Goal: Information Seeking & Learning: Understand process/instructions

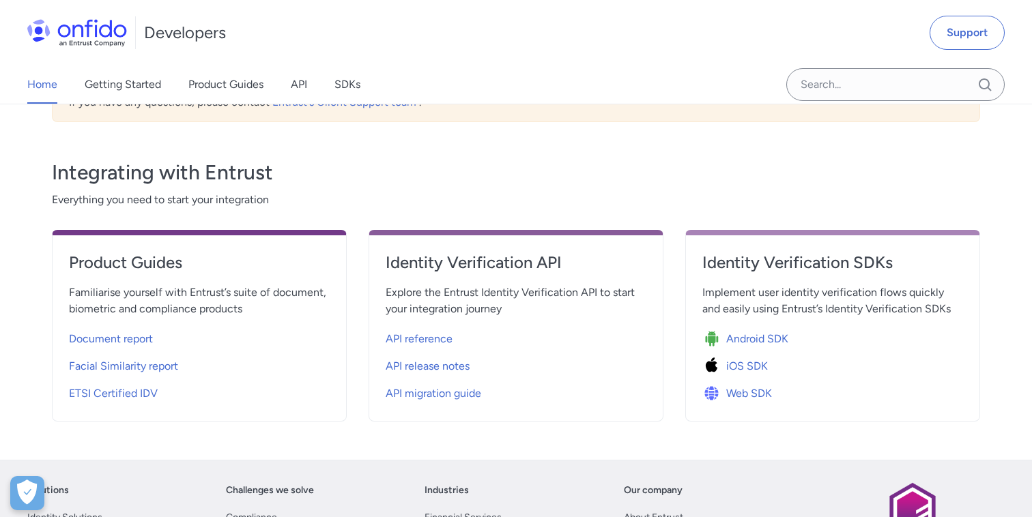
scroll to position [371, 0]
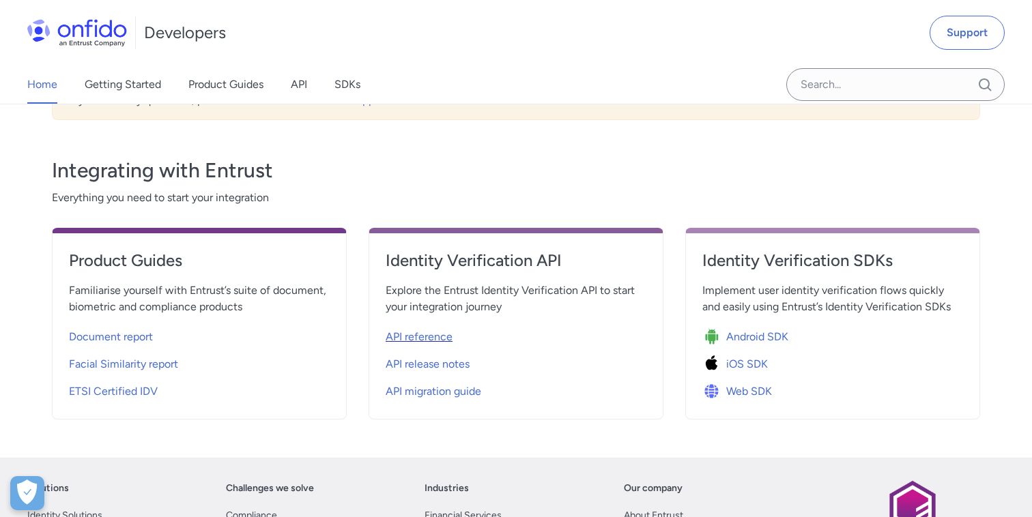
click at [443, 336] on span "API reference" at bounding box center [419, 337] width 67 height 16
select select "http"
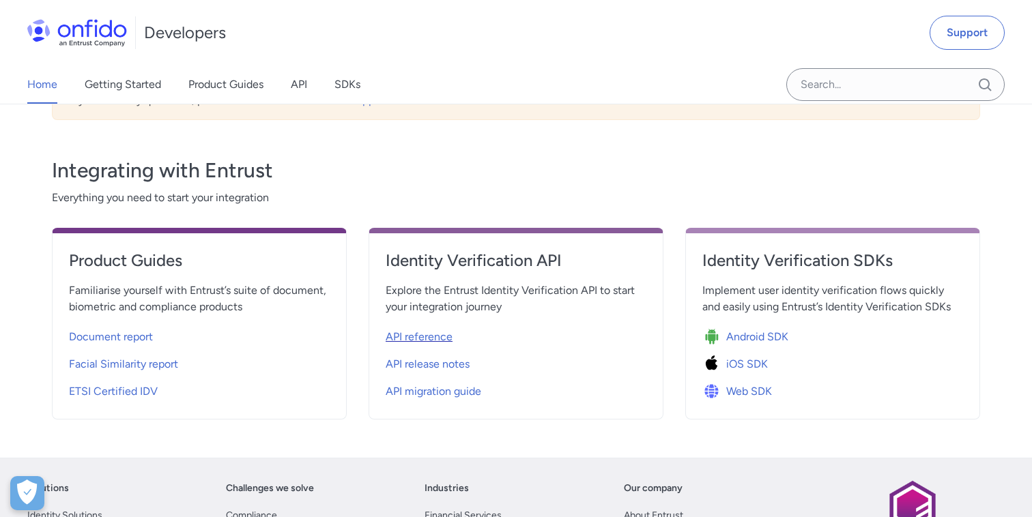
select select "http"
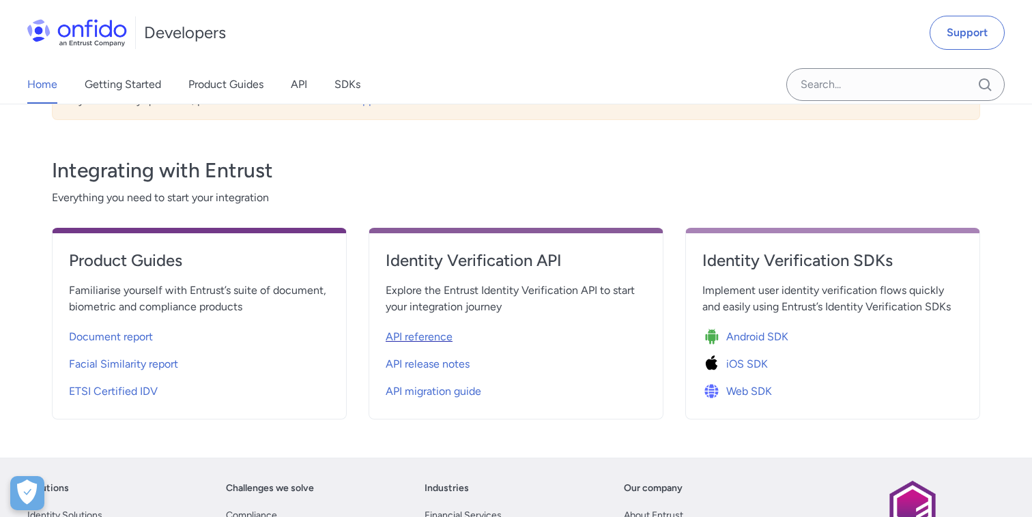
select select "http"
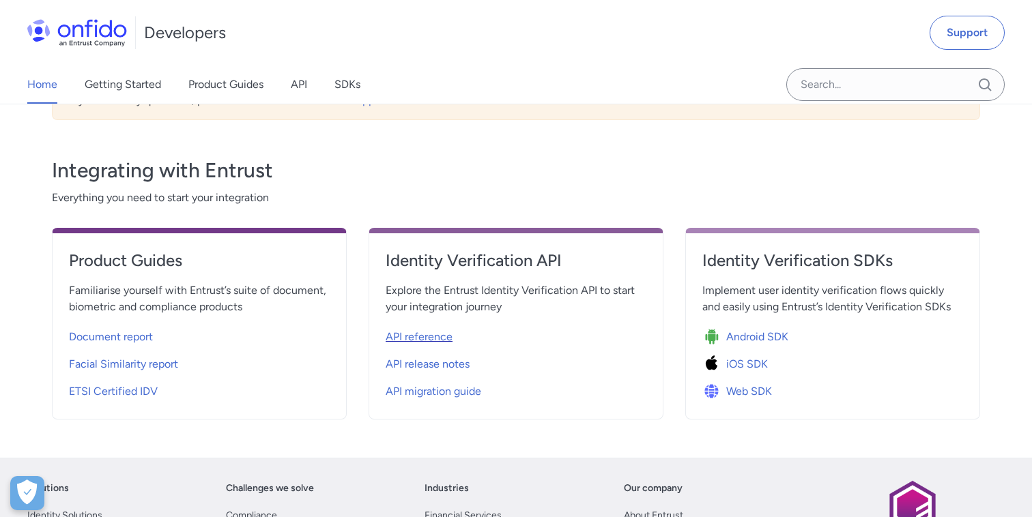
select select "http"
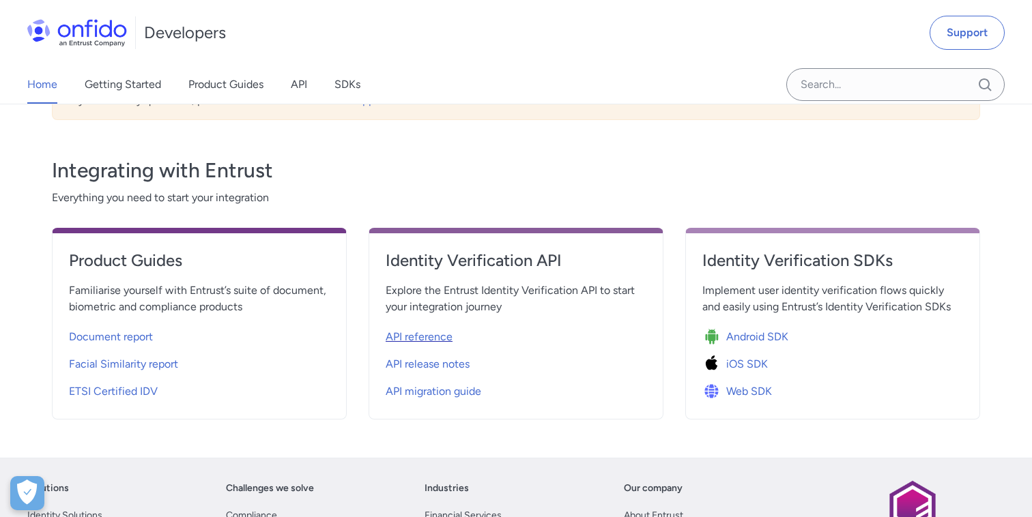
select select "http"
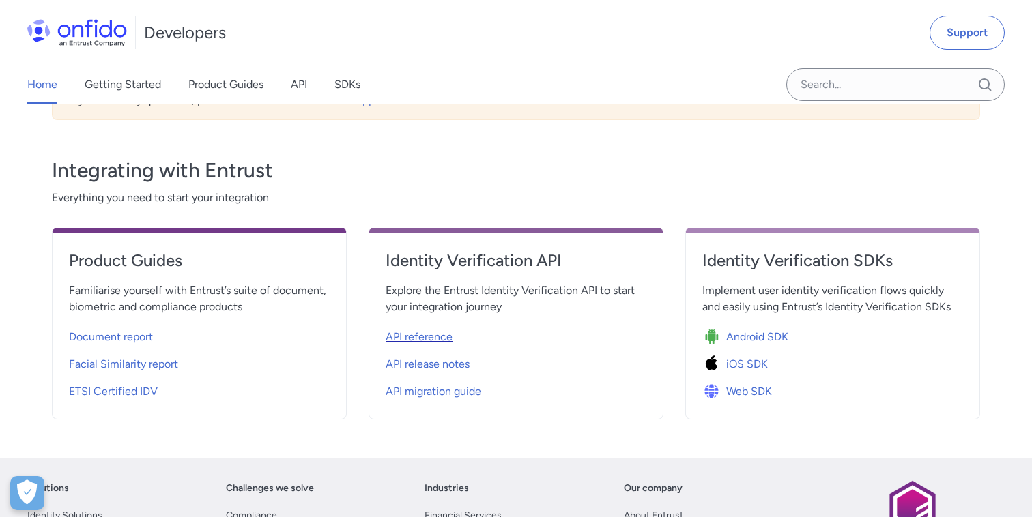
select select "http"
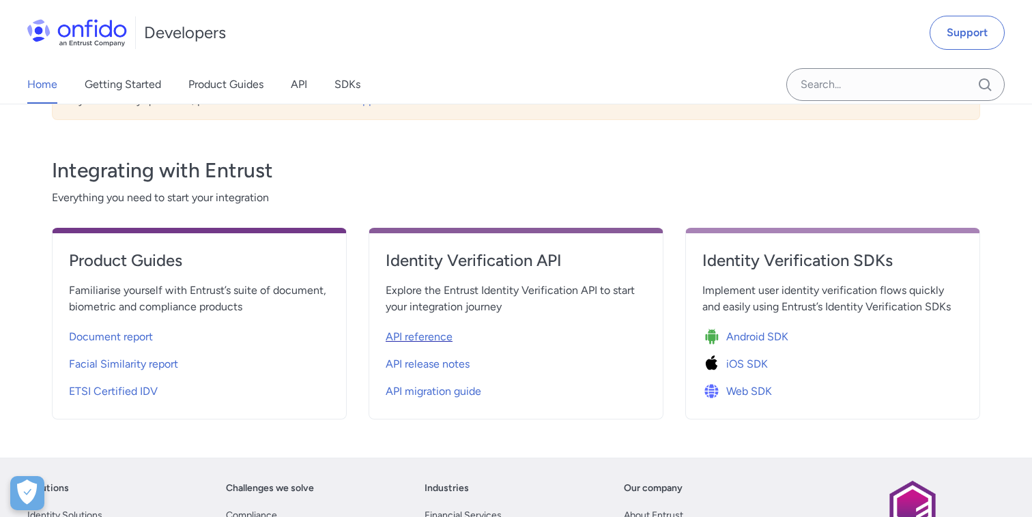
select select "http"
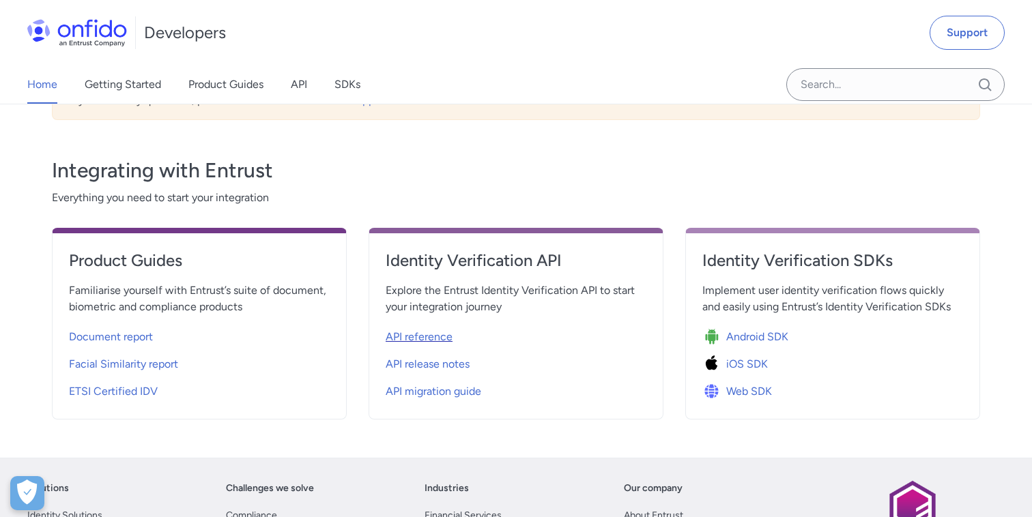
select select "http"
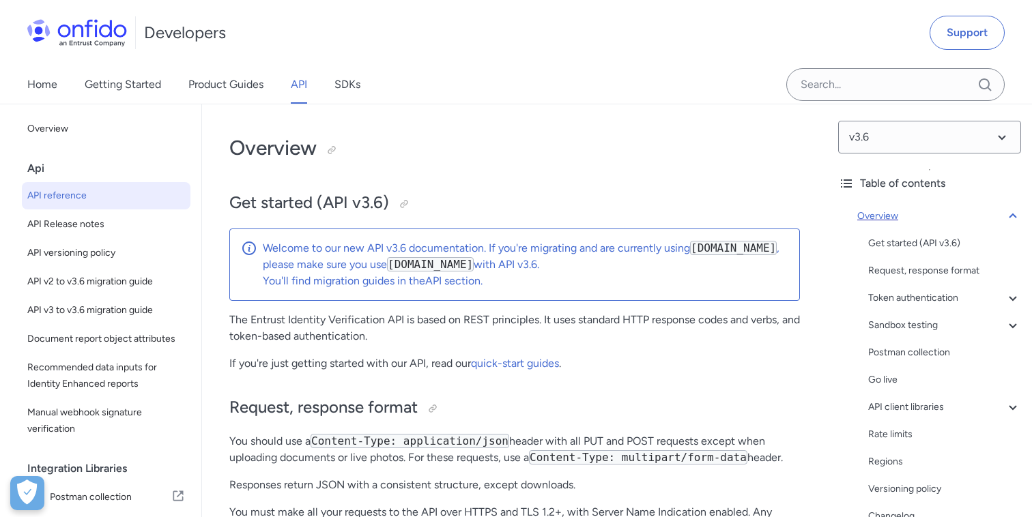
click at [1013, 212] on icon at bounding box center [1012, 216] width 16 height 16
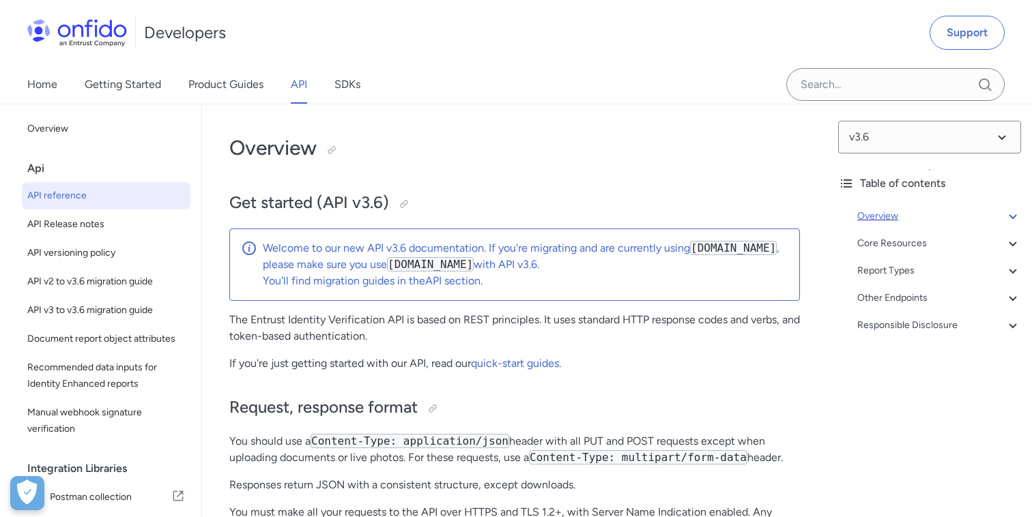
scroll to position [104, 0]
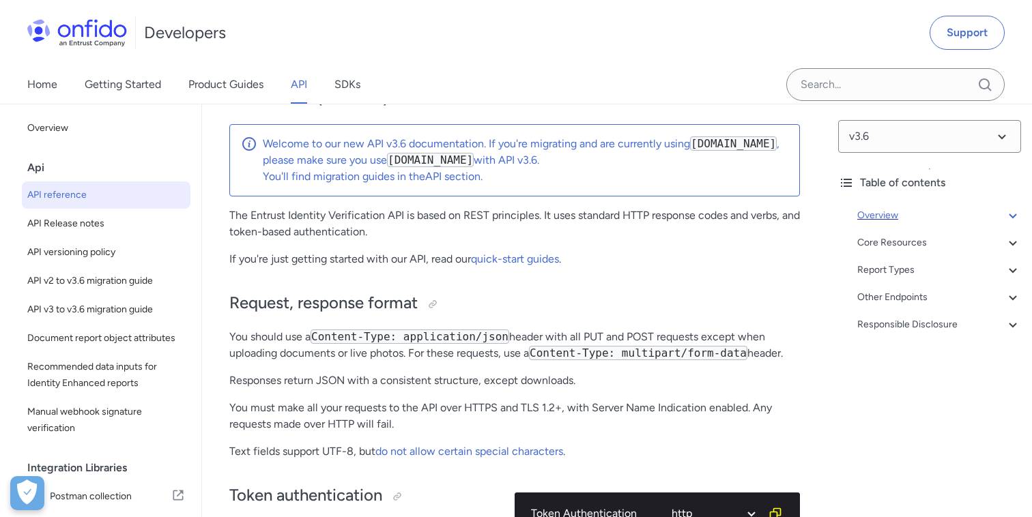
click at [1013, 212] on icon at bounding box center [1012, 215] width 16 height 16
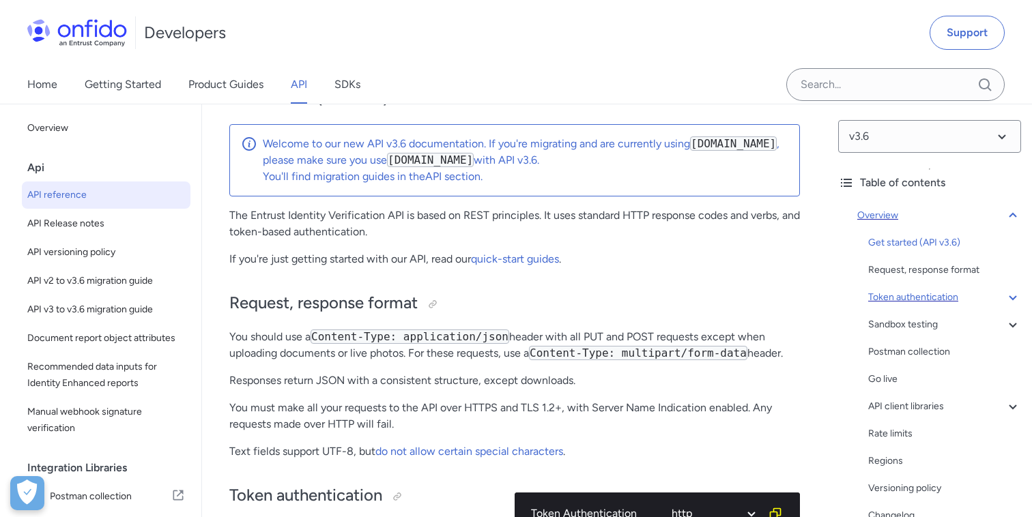
click at [1011, 303] on icon at bounding box center [1012, 297] width 16 height 16
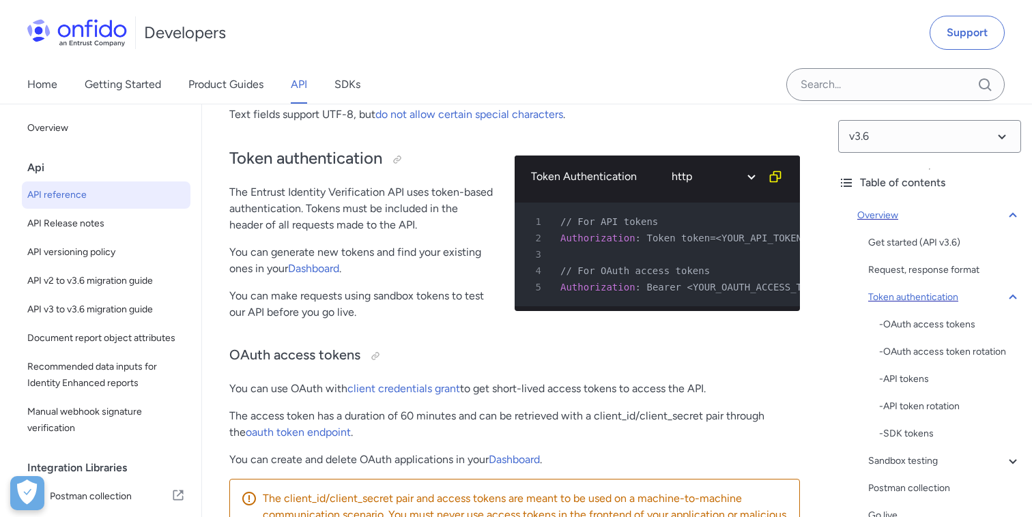
click at [1011, 303] on icon at bounding box center [1012, 297] width 16 height 16
click at [1012, 216] on icon at bounding box center [1012, 215] width 16 height 16
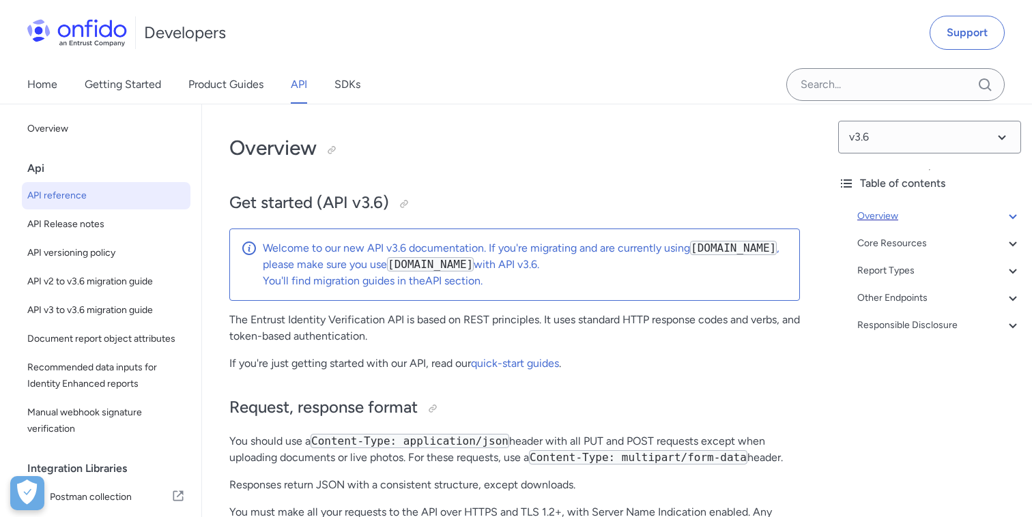
click at [1009, 216] on icon at bounding box center [1012, 216] width 16 height 16
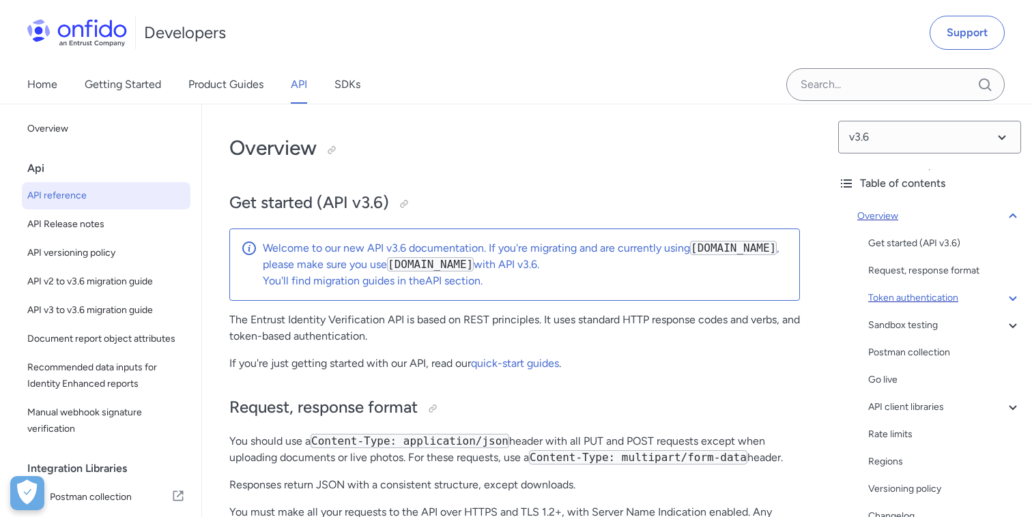
click at [1013, 219] on icon at bounding box center [1012, 216] width 16 height 16
